Goal: Navigation & Orientation: Find specific page/section

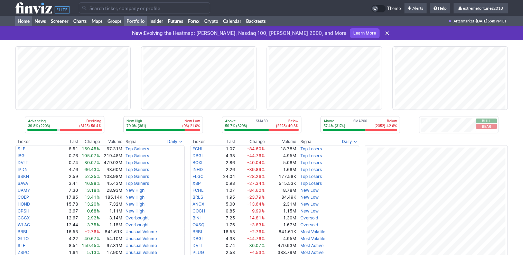
click at [136, 21] on link "Portfolio" at bounding box center [135, 21] width 23 height 10
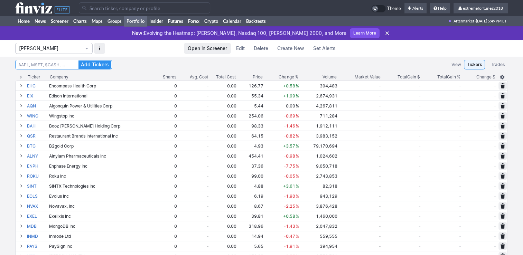
click at [58, 66] on input at bounding box center [63, 65] width 97 height 10
click at [58, 52] on span "Isabel_Watch" at bounding box center [50, 48] width 63 height 7
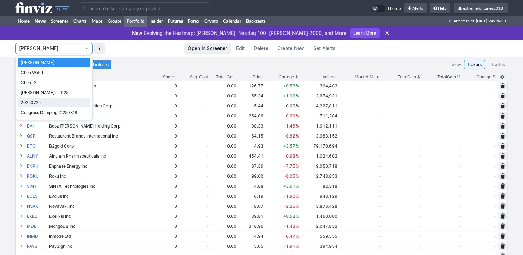
click at [40, 101] on span "20250725" at bounding box center [54, 102] width 66 height 7
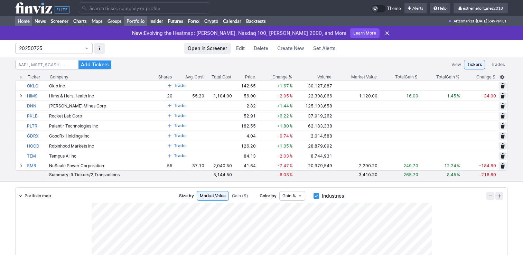
click at [25, 23] on link "Home" at bounding box center [23, 21] width 17 height 10
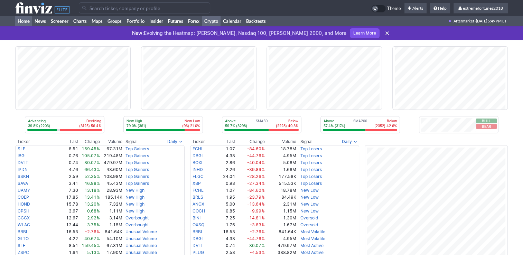
click at [216, 21] on link "Crypto" at bounding box center [211, 21] width 19 height 10
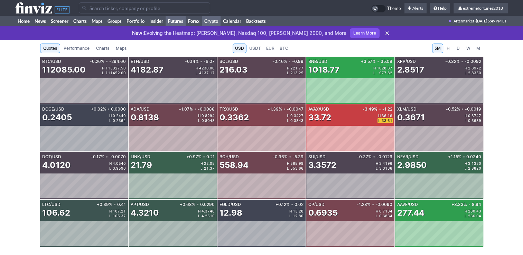
click at [174, 22] on link "Futures" at bounding box center [176, 21] width 20 height 10
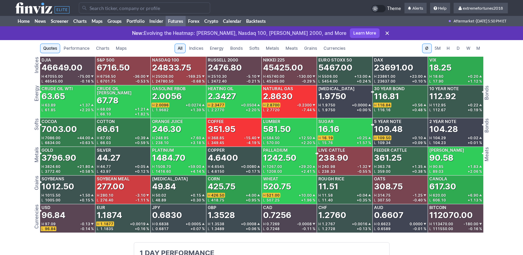
click at [268, 48] on span "Metals" at bounding box center [272, 48] width 13 height 7
